Goal: Check status: Check status

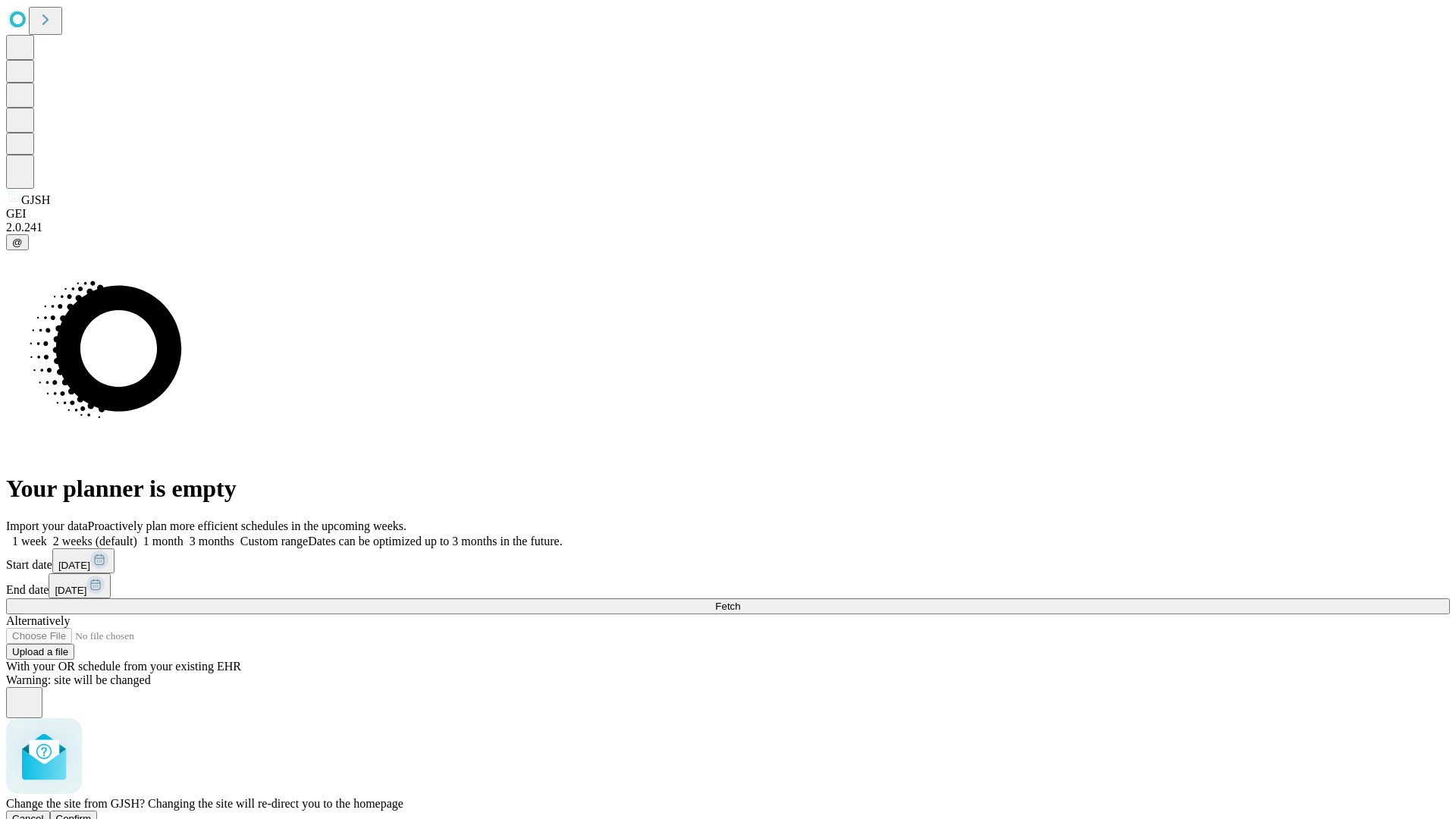
click at [92, 813] on span "Confirm" at bounding box center [73, 819] width 35 height 11
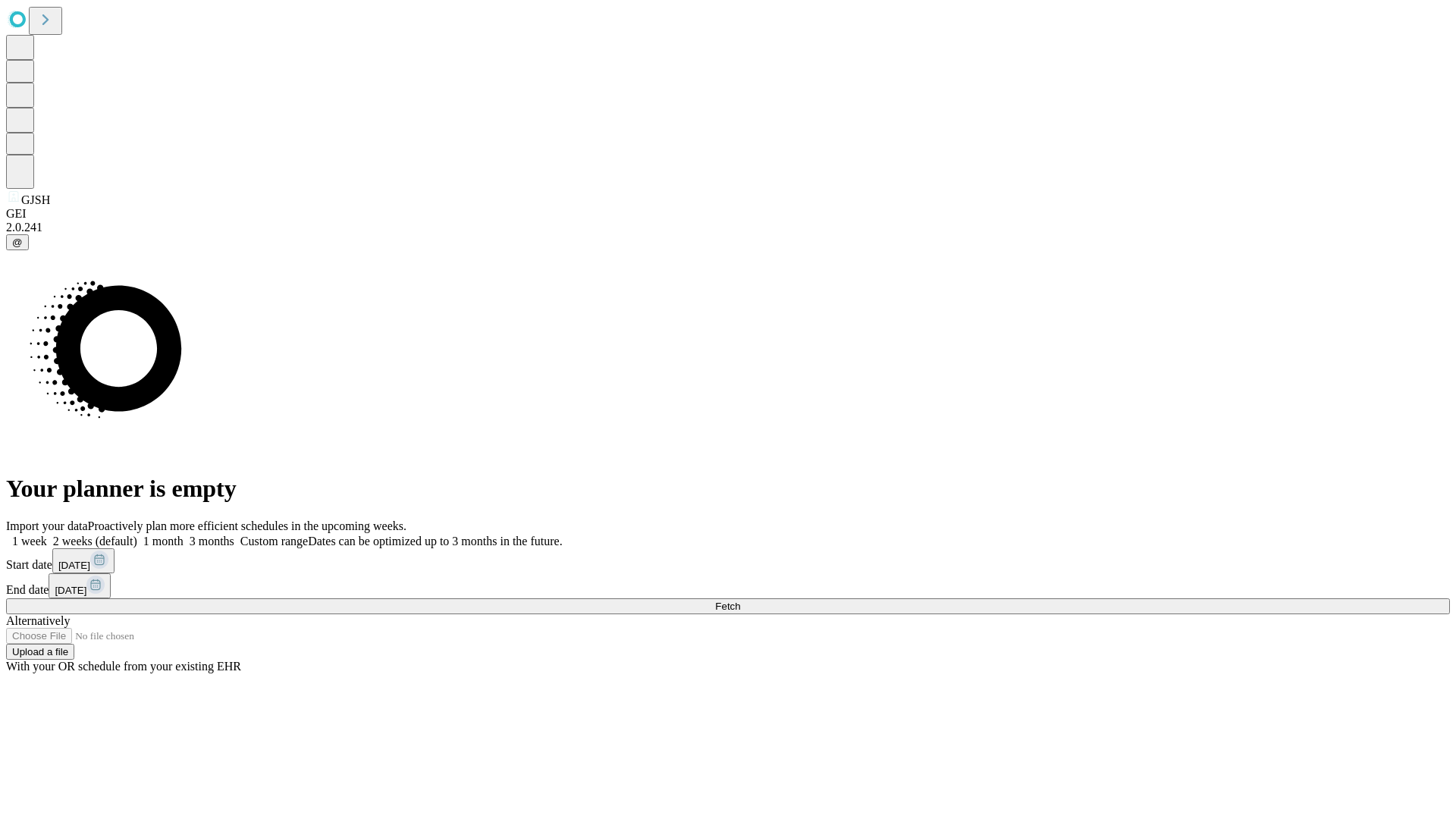
click at [47, 535] on label "1 week" at bounding box center [26, 541] width 41 height 13
click at [740, 600] on span "Fetch" at bounding box center [727, 606] width 25 height 11
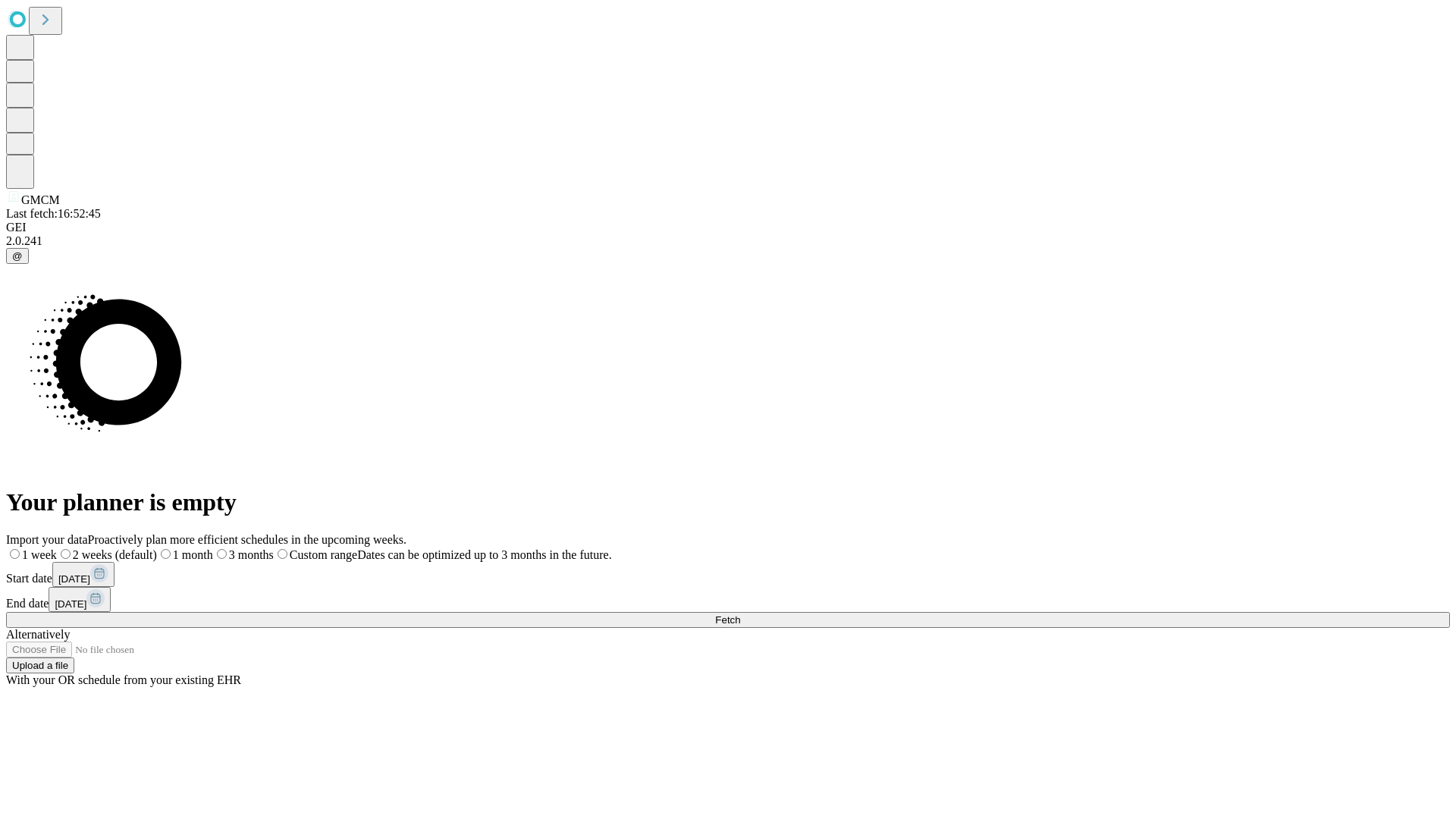
click at [57, 549] on label "1 week" at bounding box center [31, 556] width 51 height 13
click at [740, 615] on span "Fetch" at bounding box center [727, 620] width 25 height 11
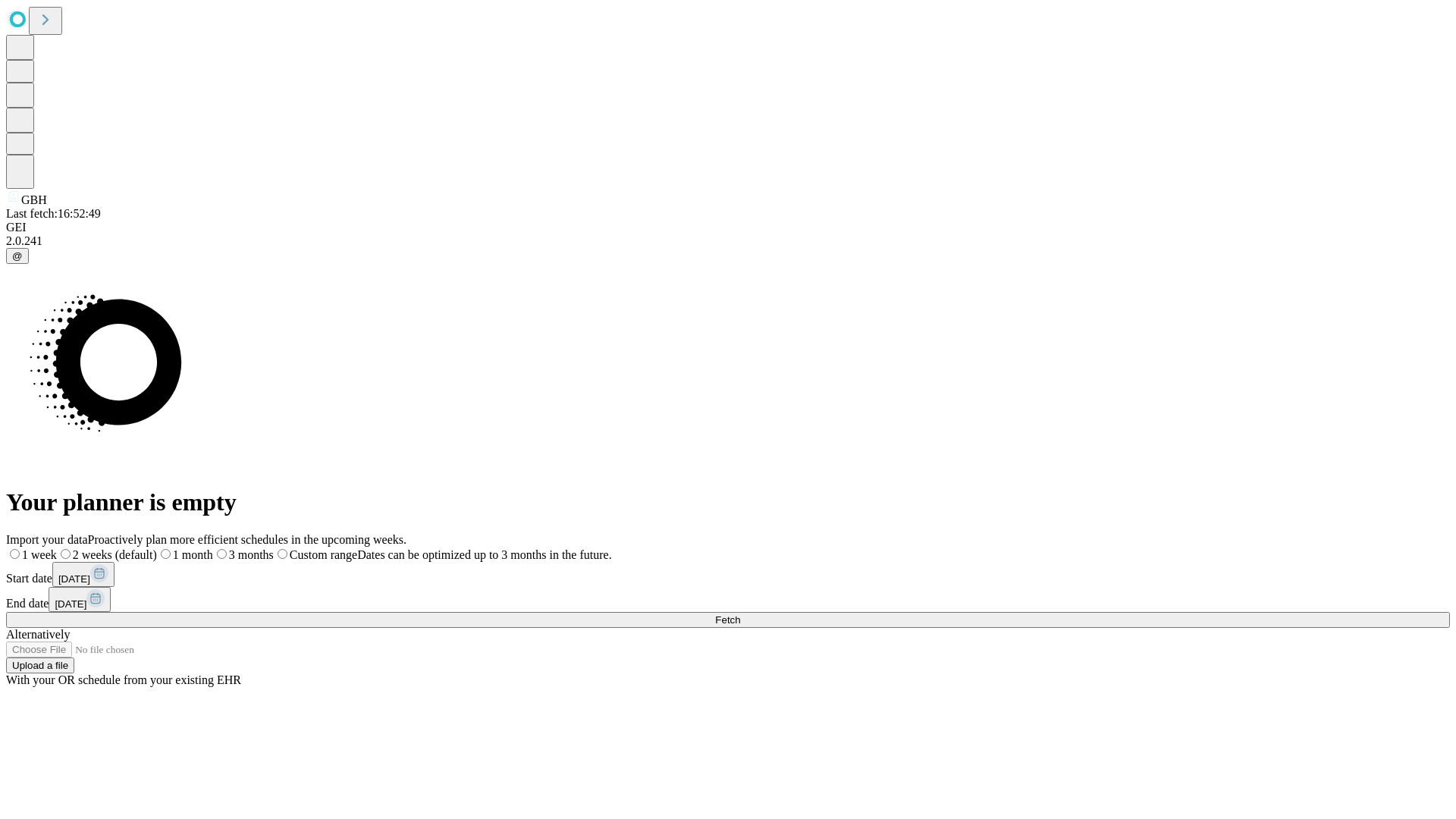
click at [57, 549] on label "1 week" at bounding box center [31, 556] width 51 height 13
click at [740, 615] on span "Fetch" at bounding box center [727, 620] width 25 height 11
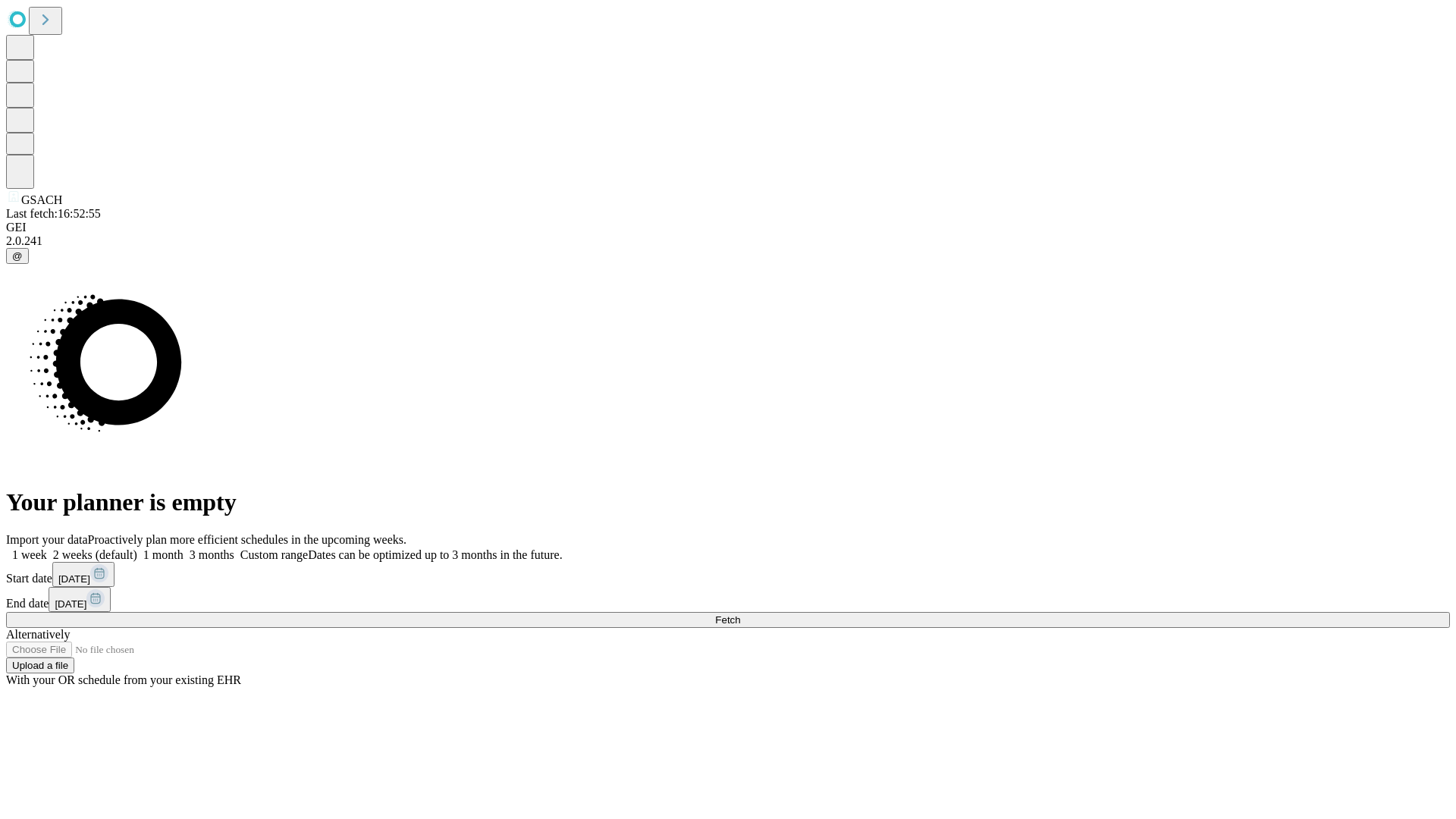
click at [47, 549] on label "1 week" at bounding box center [26, 556] width 41 height 13
click at [740, 615] on span "Fetch" at bounding box center [727, 620] width 25 height 11
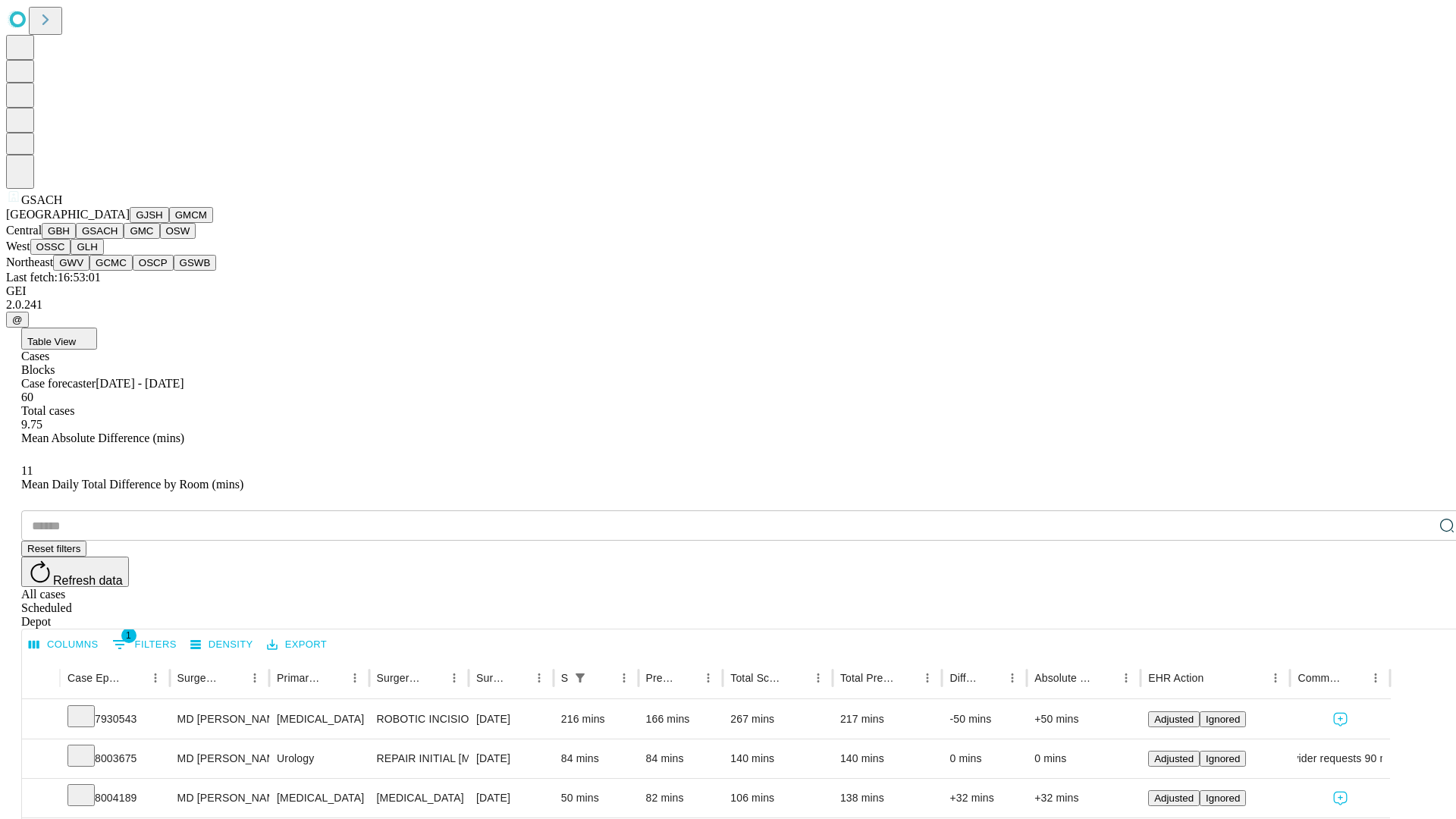
click at [124, 239] on button "GMC" at bounding box center [141, 231] width 35 height 16
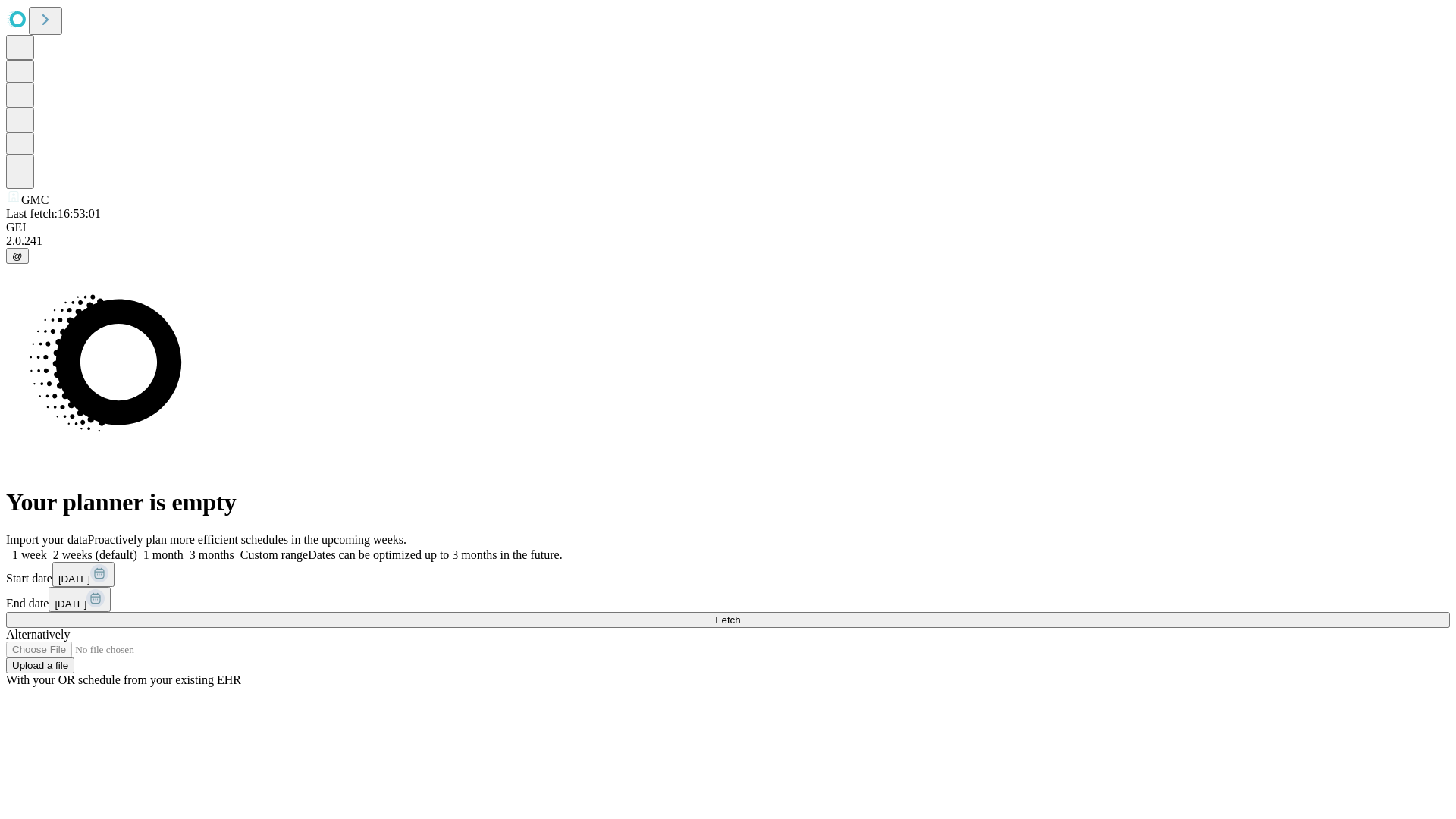
click at [47, 549] on label "1 week" at bounding box center [26, 556] width 41 height 13
click at [740, 615] on span "Fetch" at bounding box center [727, 620] width 25 height 11
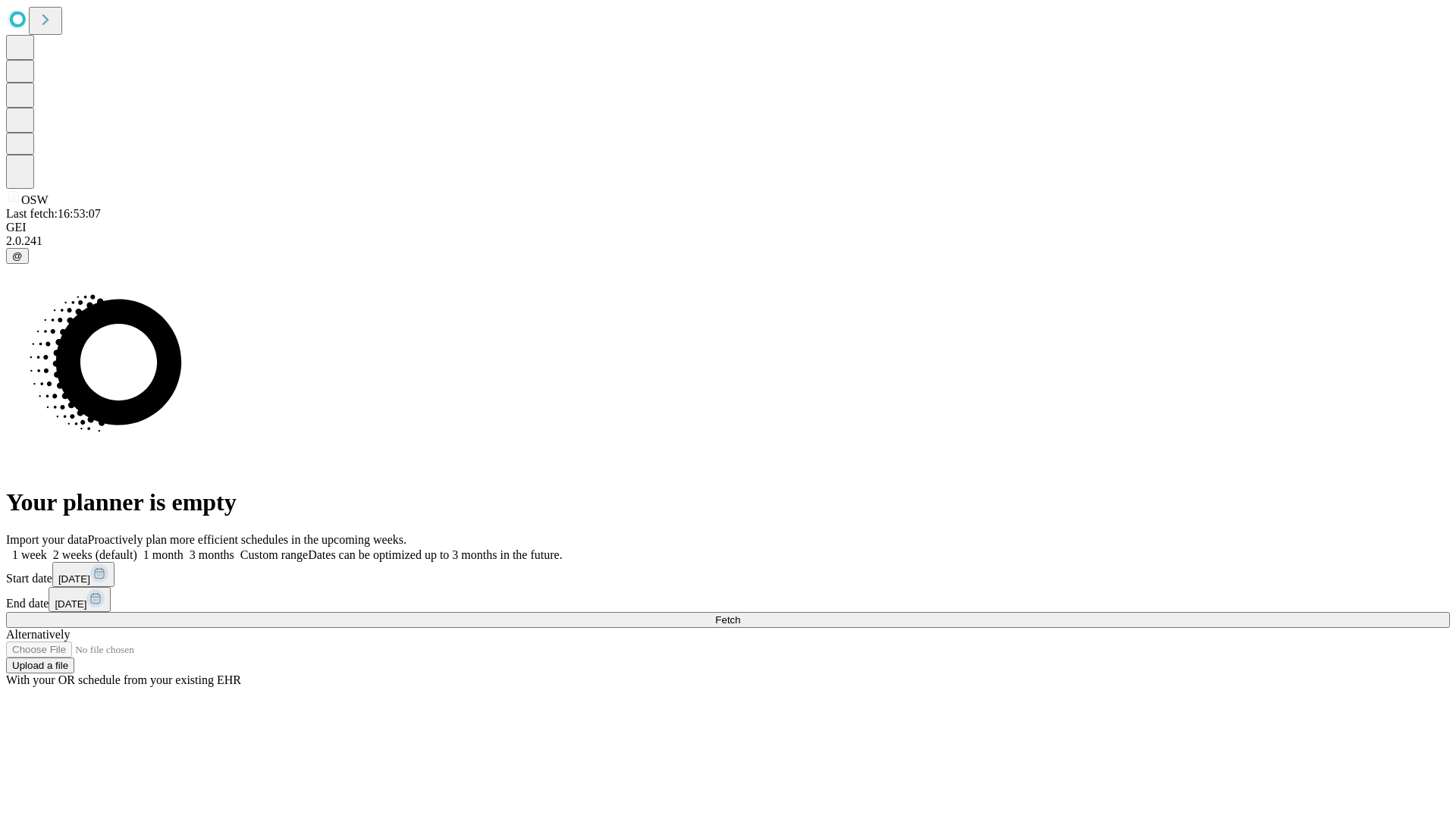
click at [740, 615] on span "Fetch" at bounding box center [727, 620] width 25 height 11
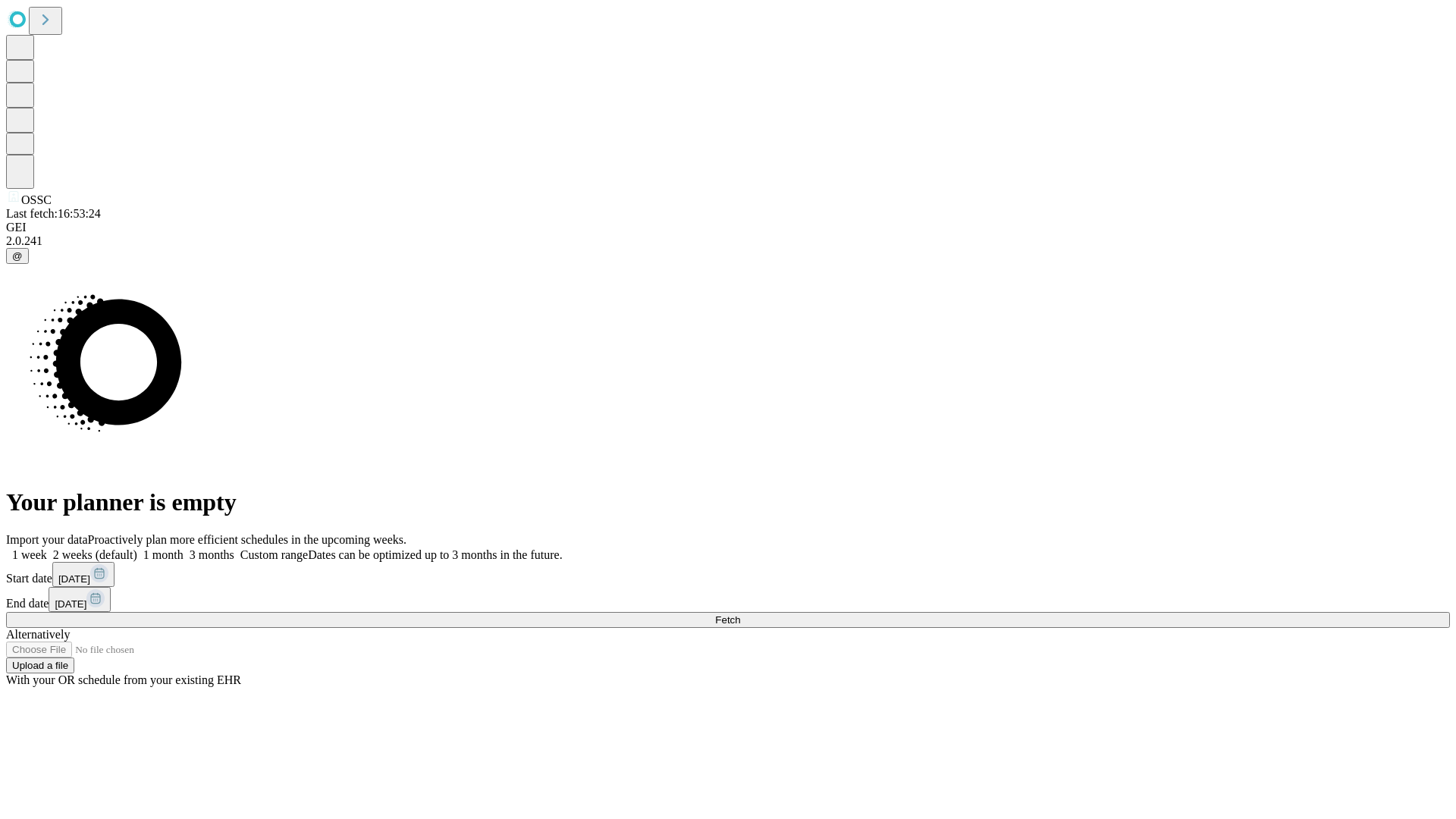
click at [740, 615] on span "Fetch" at bounding box center [727, 620] width 25 height 11
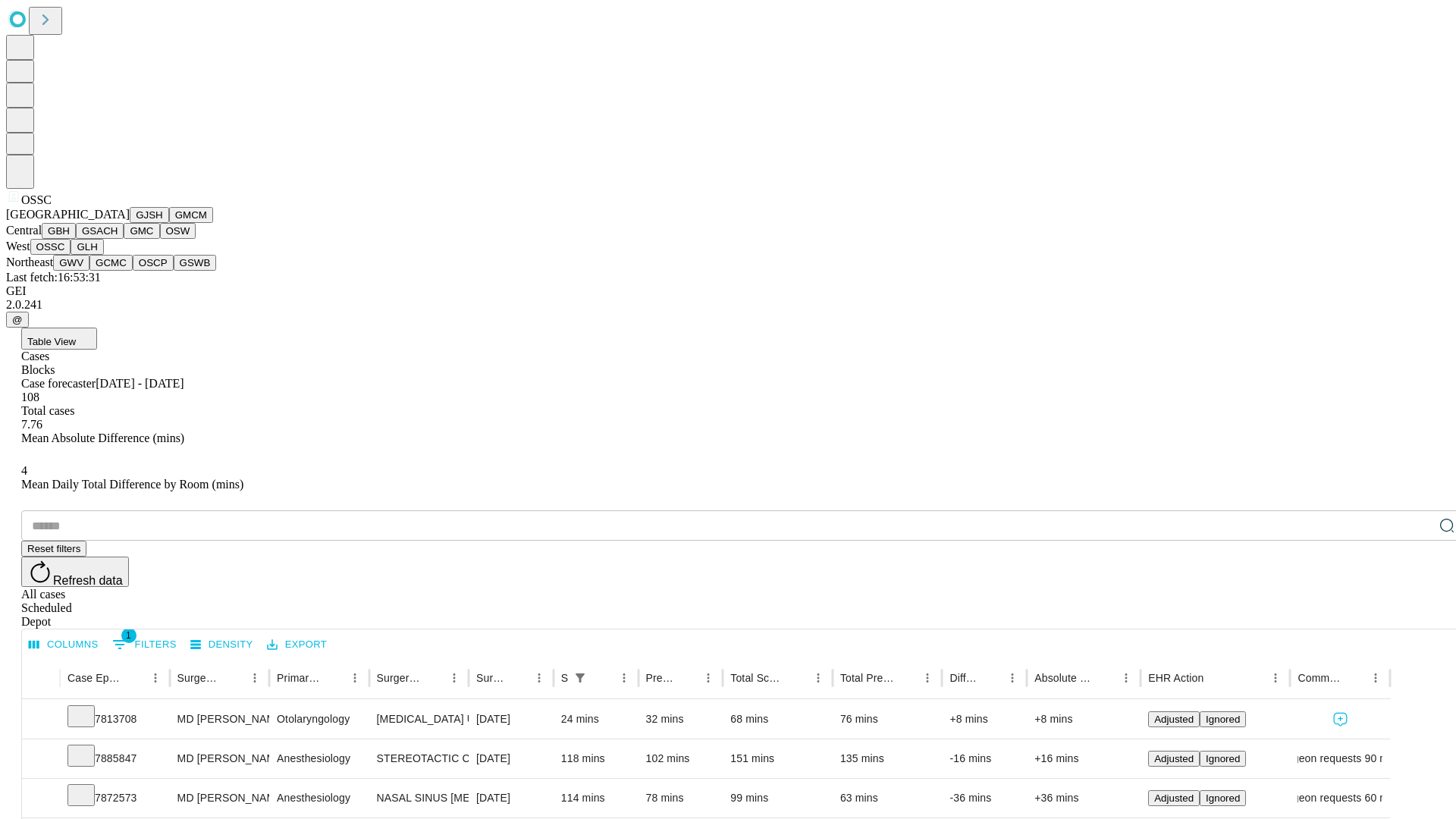
click at [103, 255] on button "GLH" at bounding box center [87, 246] width 32 height 16
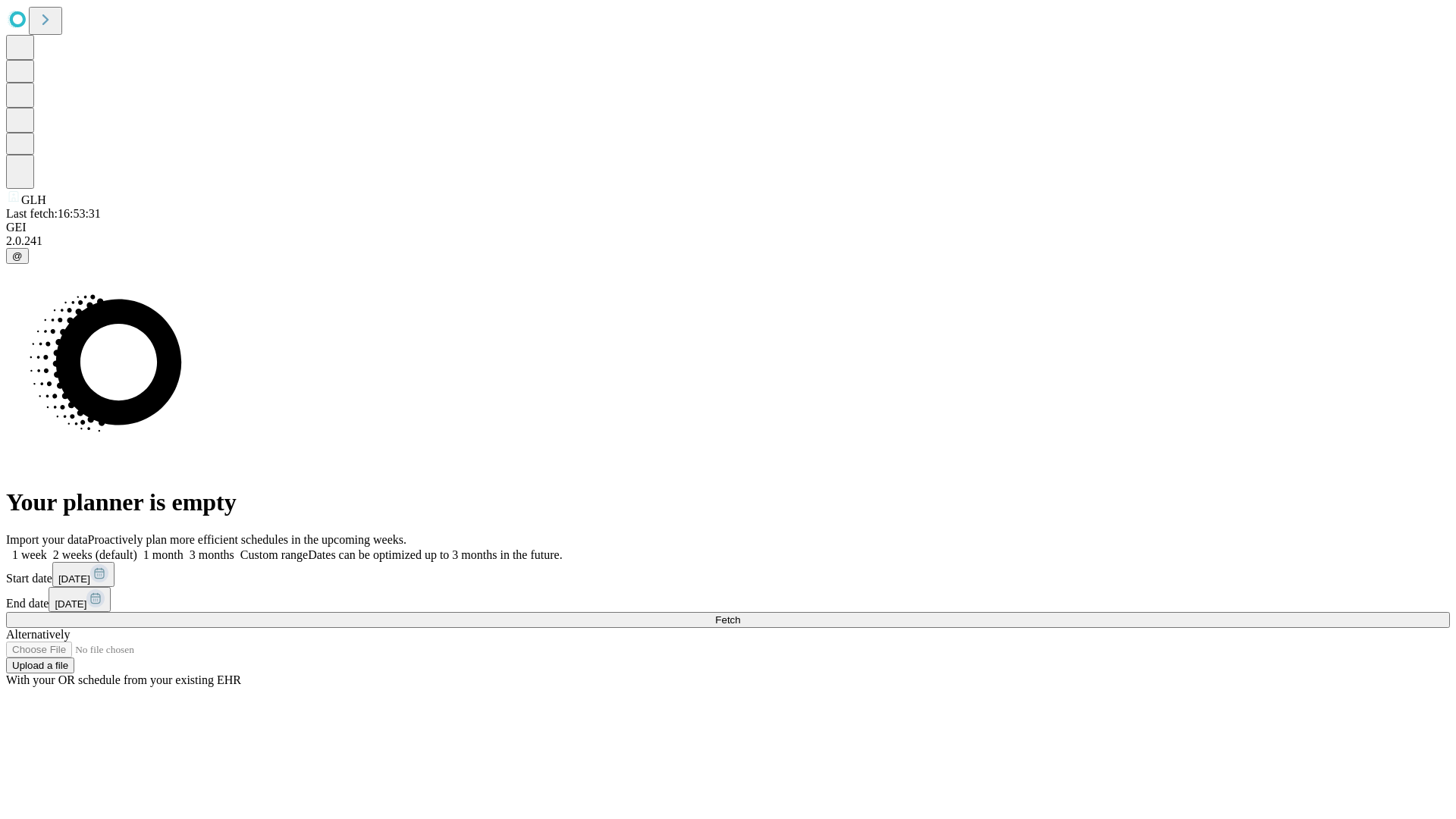
click at [740, 615] on span "Fetch" at bounding box center [727, 620] width 25 height 11
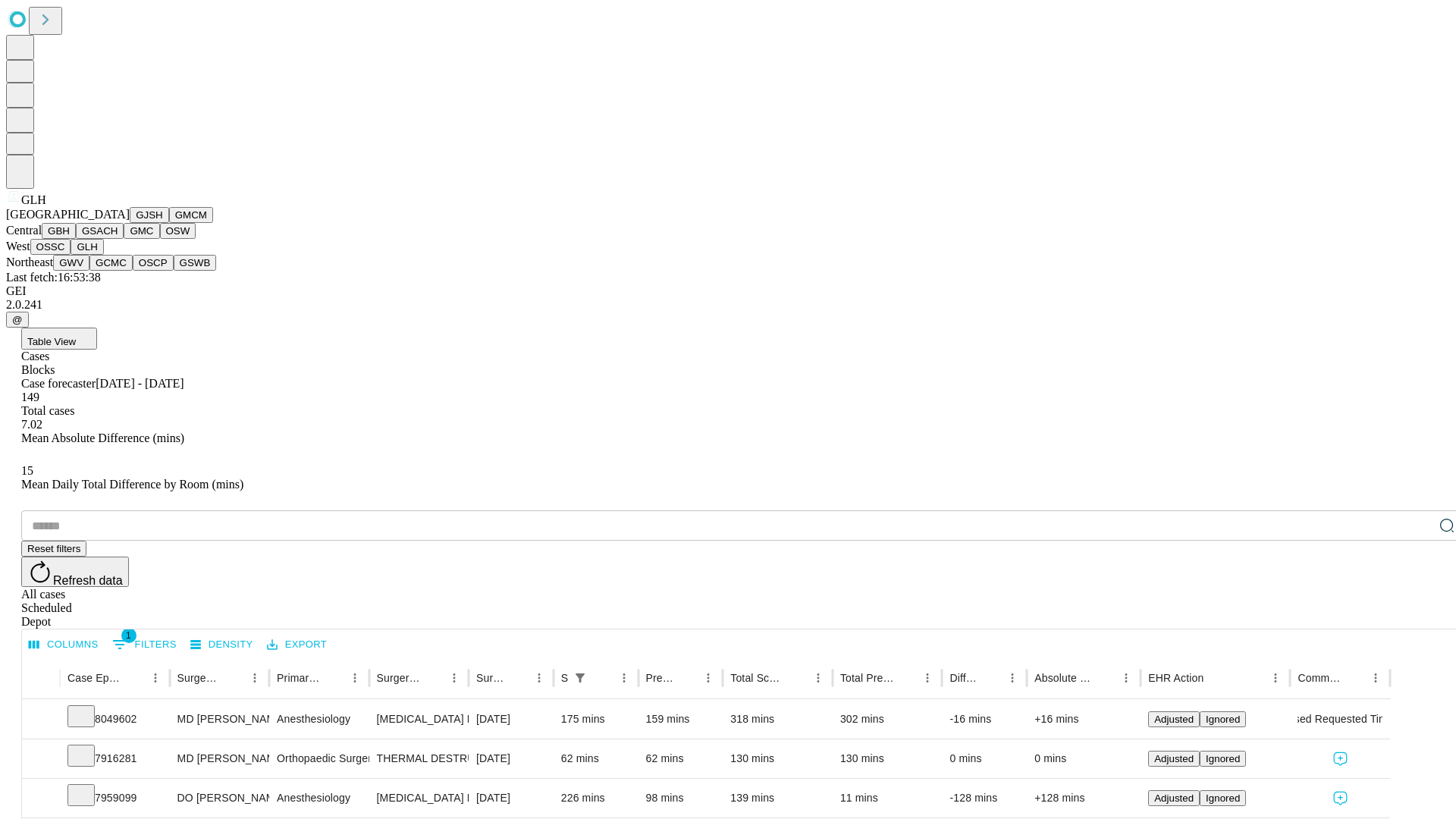
click at [90, 271] on button "GWV" at bounding box center [72, 262] width 36 height 16
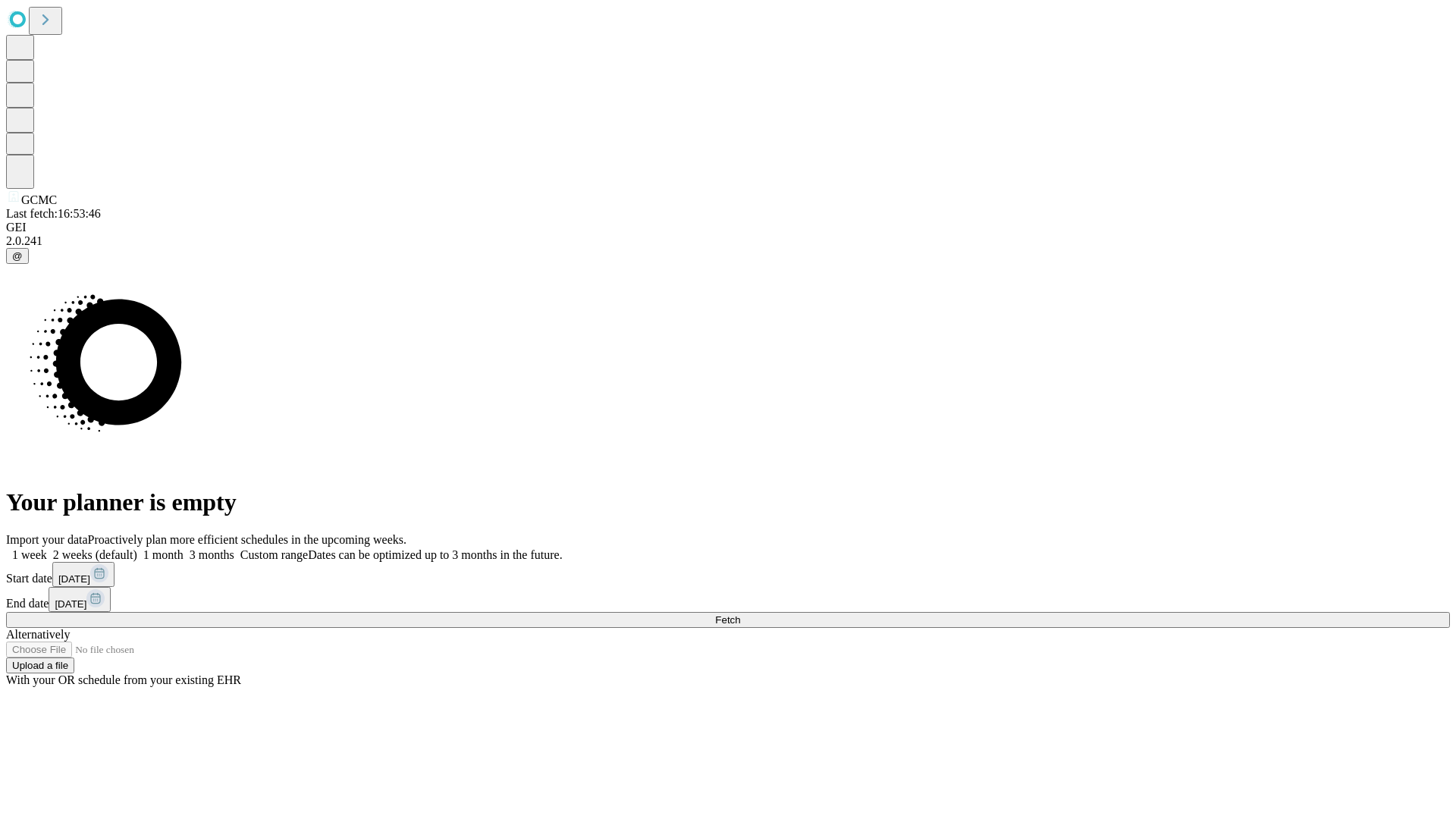
click at [47, 549] on label "1 week" at bounding box center [26, 556] width 41 height 13
click at [740, 615] on span "Fetch" at bounding box center [727, 620] width 25 height 11
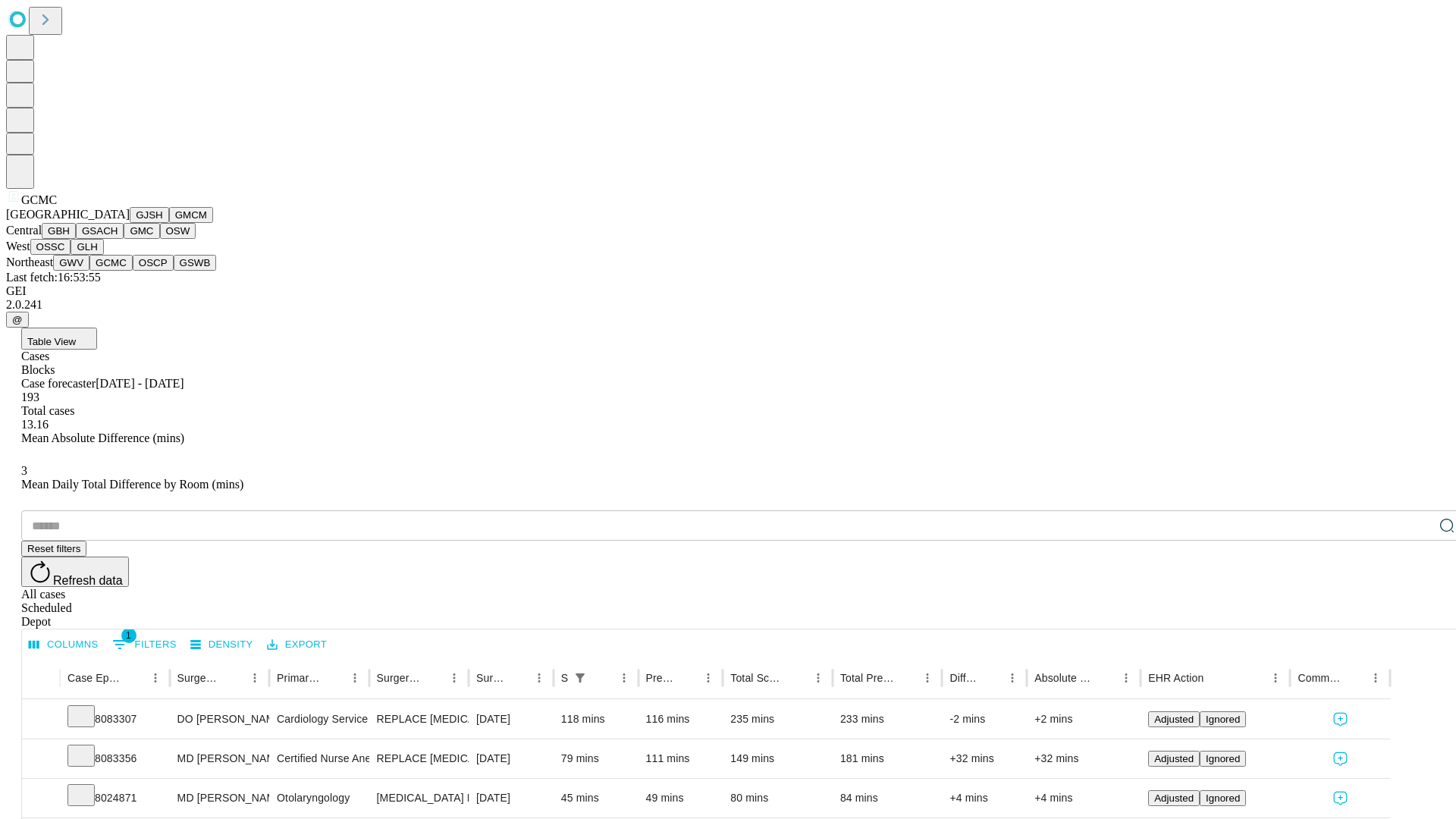
click at [133, 271] on button "OSCP" at bounding box center [153, 262] width 41 height 16
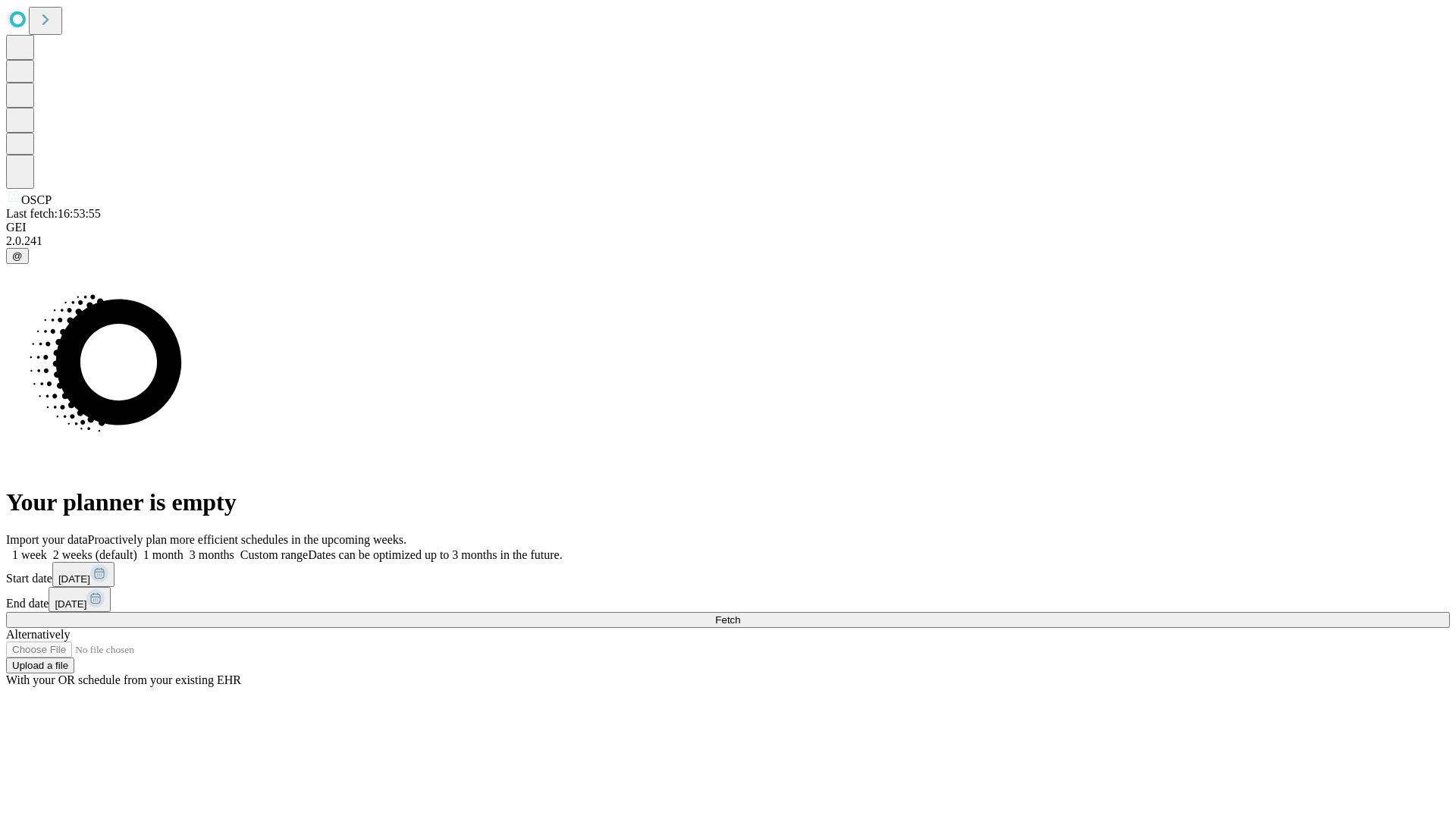
click at [47, 549] on label "1 week" at bounding box center [26, 556] width 41 height 13
click at [740, 615] on span "Fetch" at bounding box center [727, 620] width 25 height 11
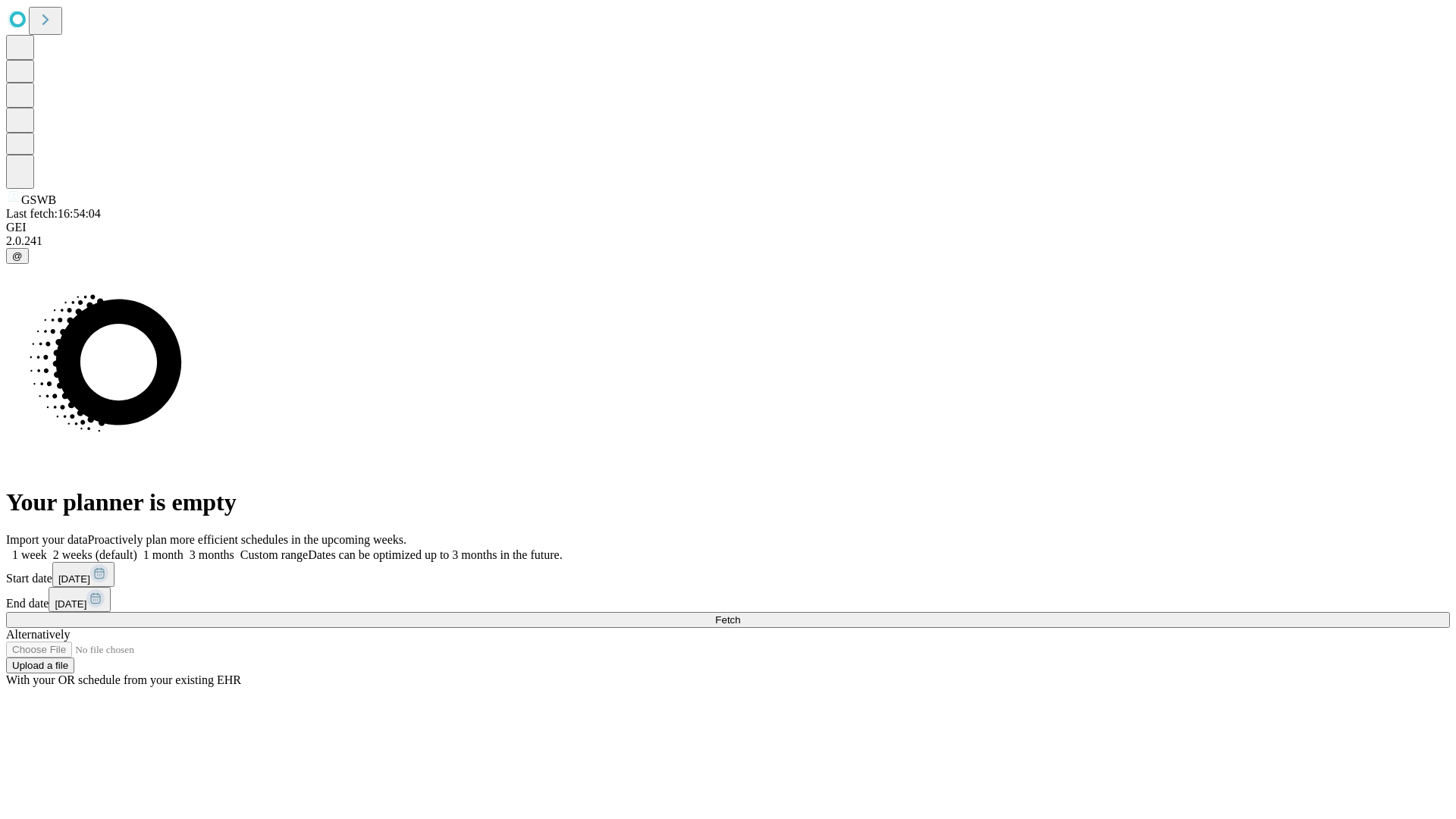
click at [740, 615] on span "Fetch" at bounding box center [727, 620] width 25 height 11
